Goal: Task Accomplishment & Management: Manage account settings

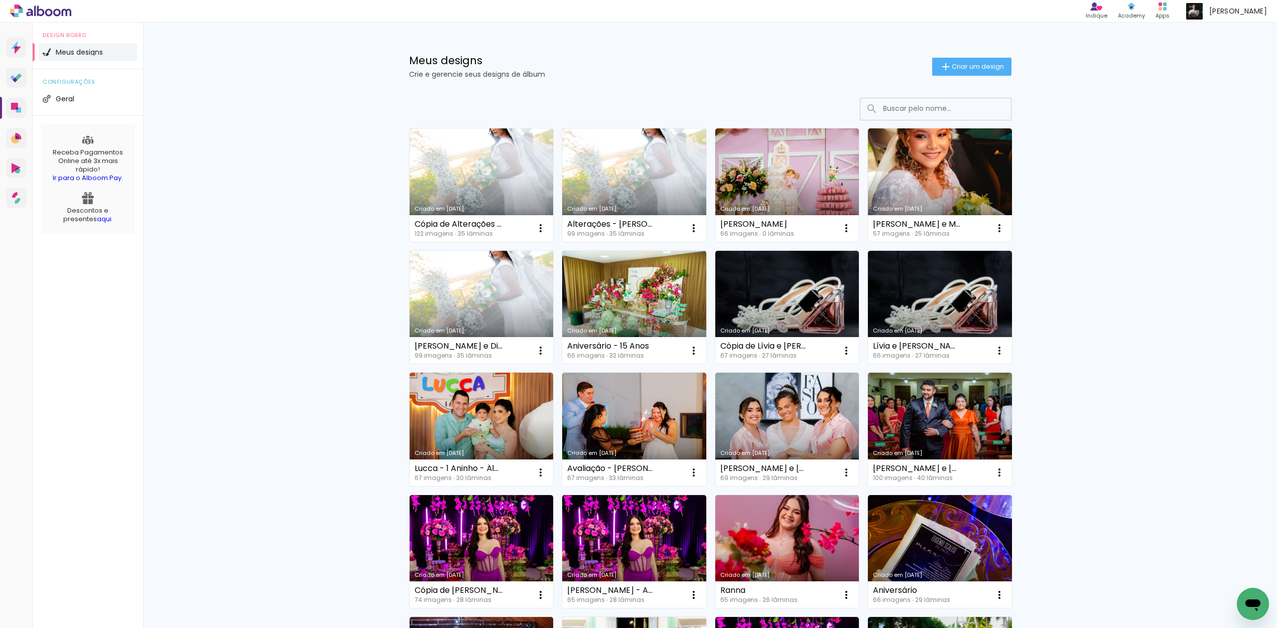
click at [324, 131] on div "Meus designs Crie e gerencie seus designs de álbum Criar um design Criado em [D…" at bounding box center [710, 556] width 1134 height 1067
click at [291, 230] on div "Meus designs Crie e gerencie seus designs de álbum Criar um design Criado em [D…" at bounding box center [710, 556] width 1134 height 1067
